Goal: Task Accomplishment & Management: Manage account settings

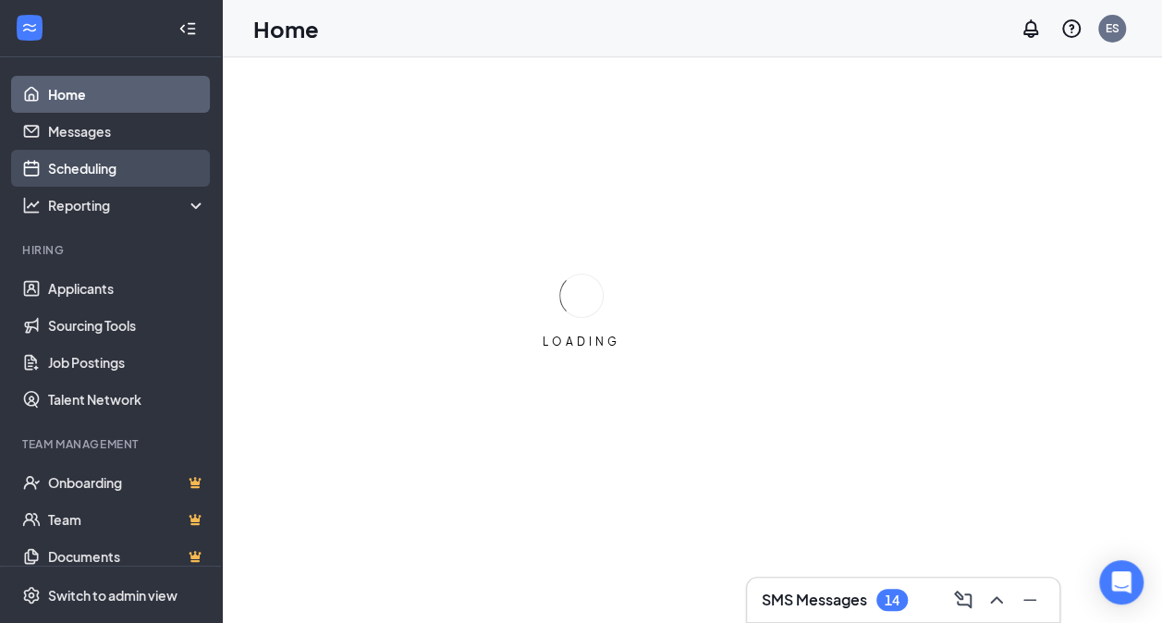
click at [102, 167] on link "Scheduling" at bounding box center [127, 168] width 158 height 37
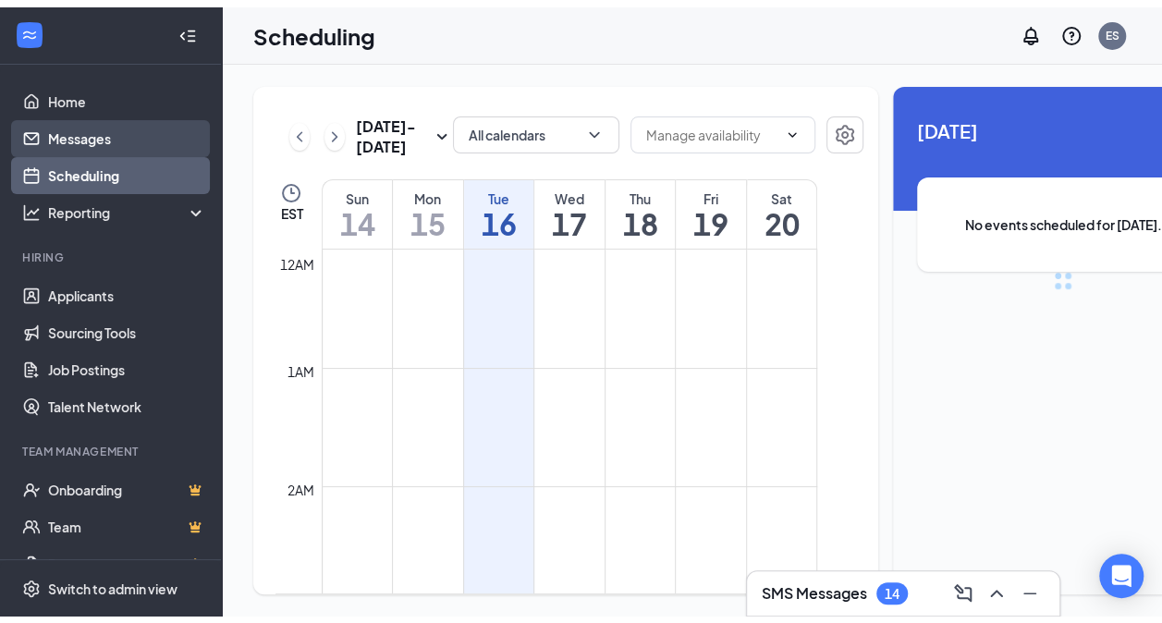
scroll to position [908, 0]
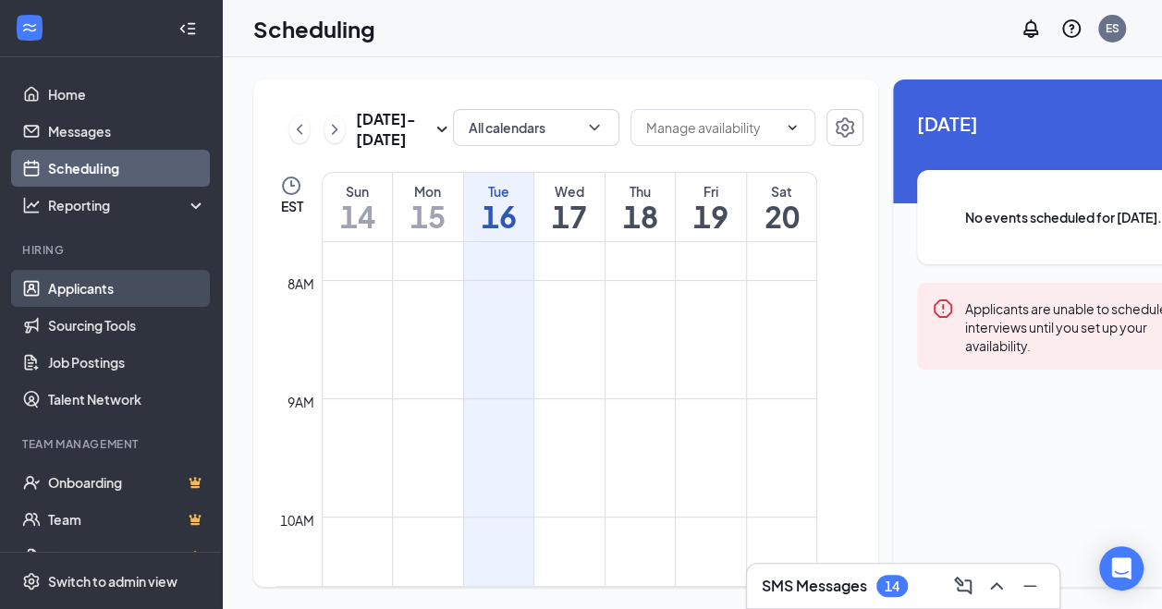
click at [79, 286] on link "Applicants" at bounding box center [127, 288] width 158 height 37
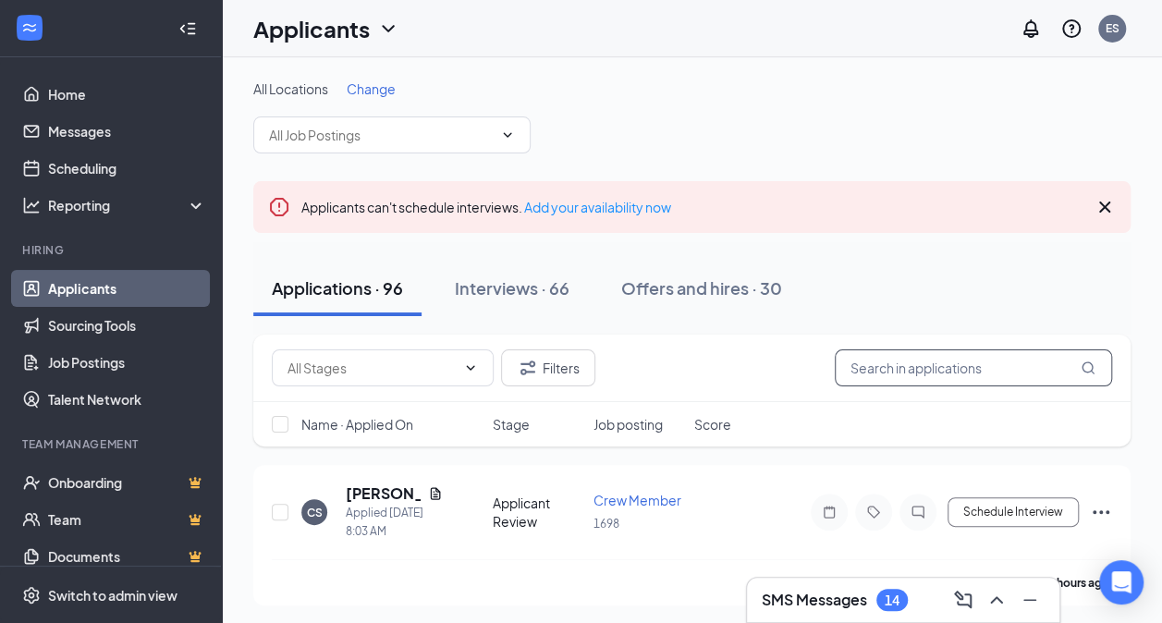
click at [926, 368] on input "text" at bounding box center [973, 367] width 277 height 37
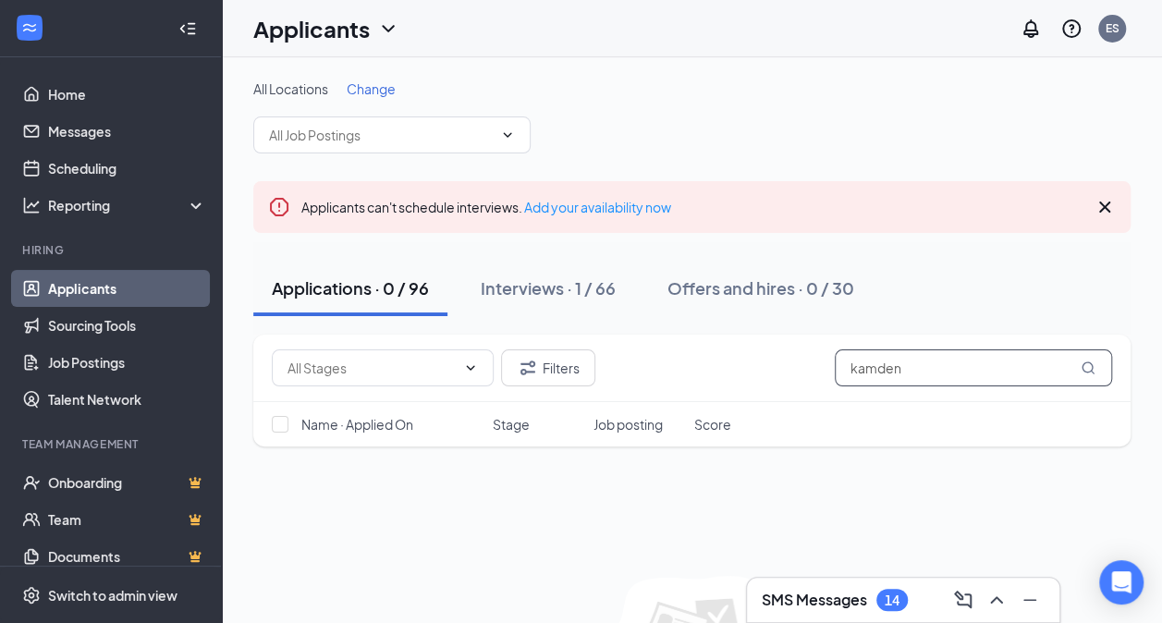
type input "kamden"
click at [1009, 362] on input "kamden" at bounding box center [973, 367] width 277 height 37
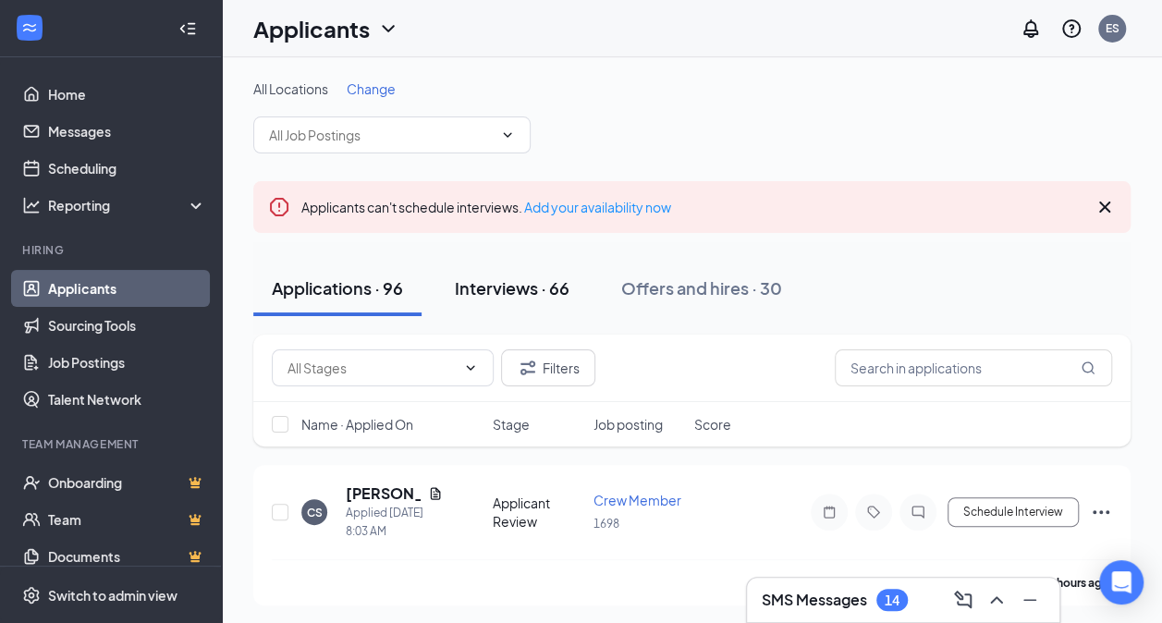
click at [506, 292] on div "Interviews · 66" at bounding box center [512, 287] width 115 height 23
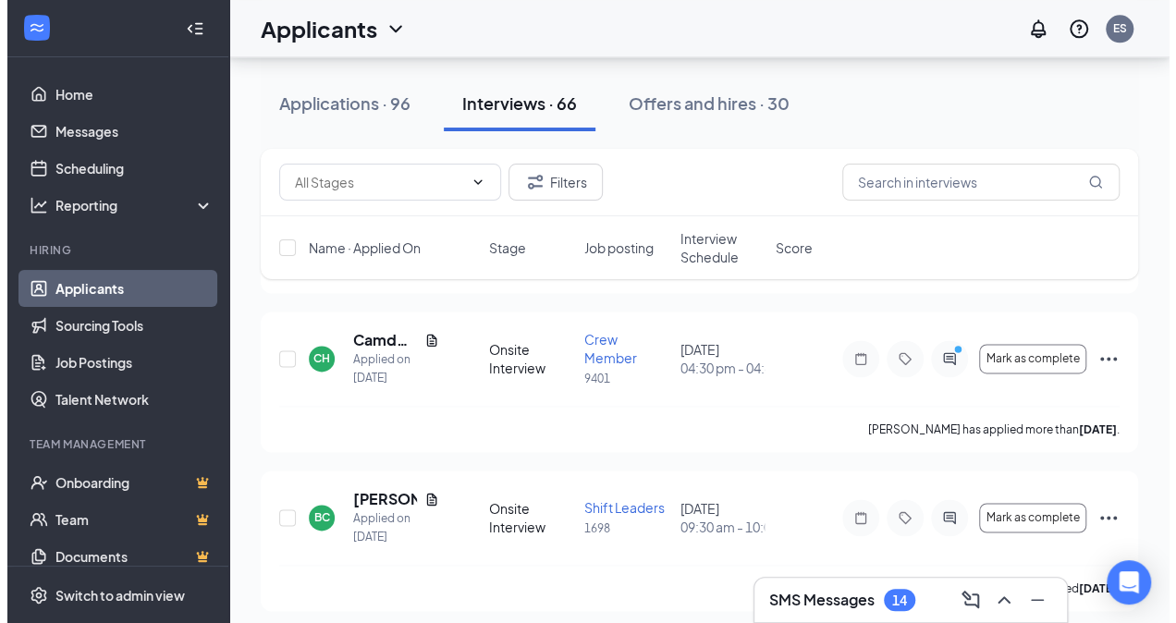
scroll to position [1157, 0]
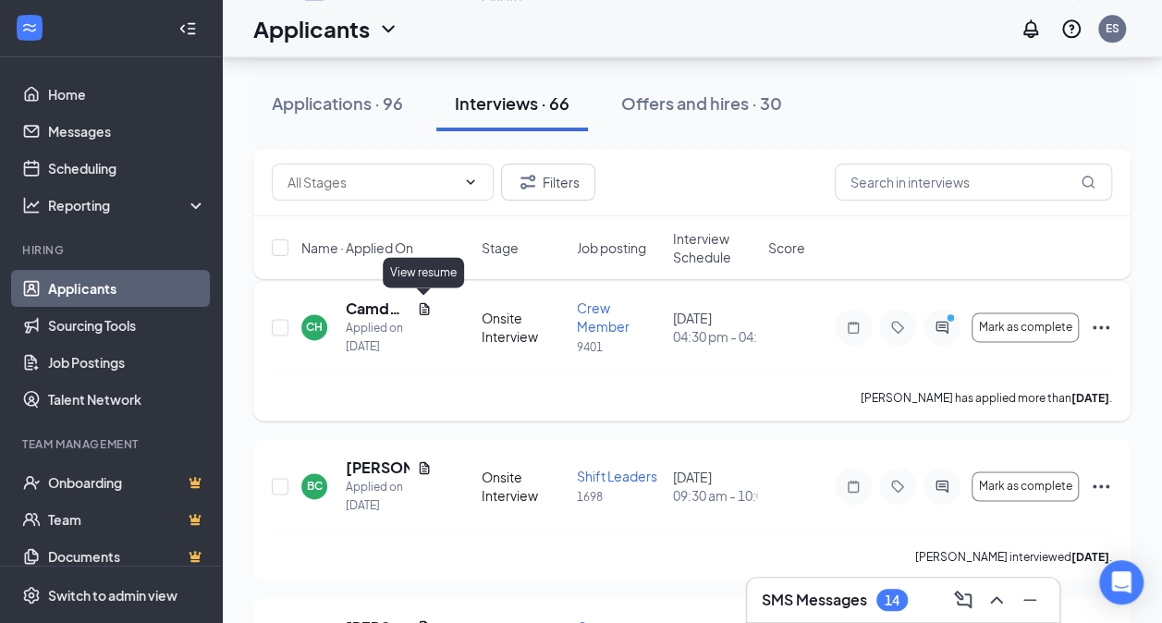
click at [422, 301] on icon "Document" at bounding box center [424, 308] width 15 height 15
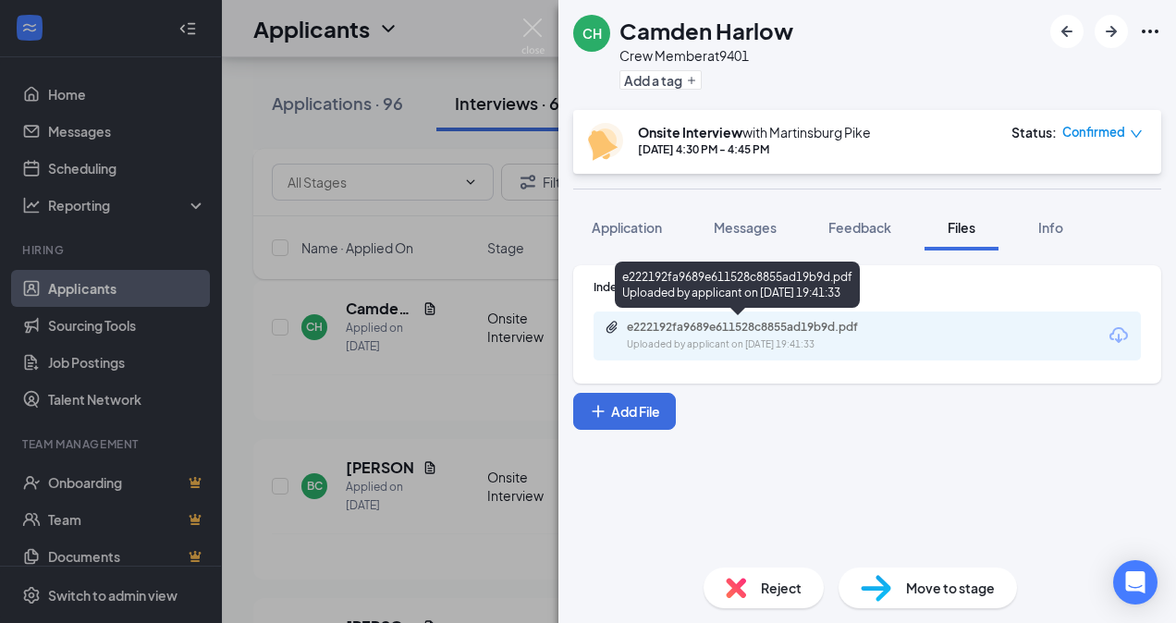
click at [730, 334] on div "e222192fa9689e611528c8855ad19b9d.pdf" at bounding box center [756, 327] width 259 height 15
